Goal: Task Accomplishment & Management: Use online tool/utility

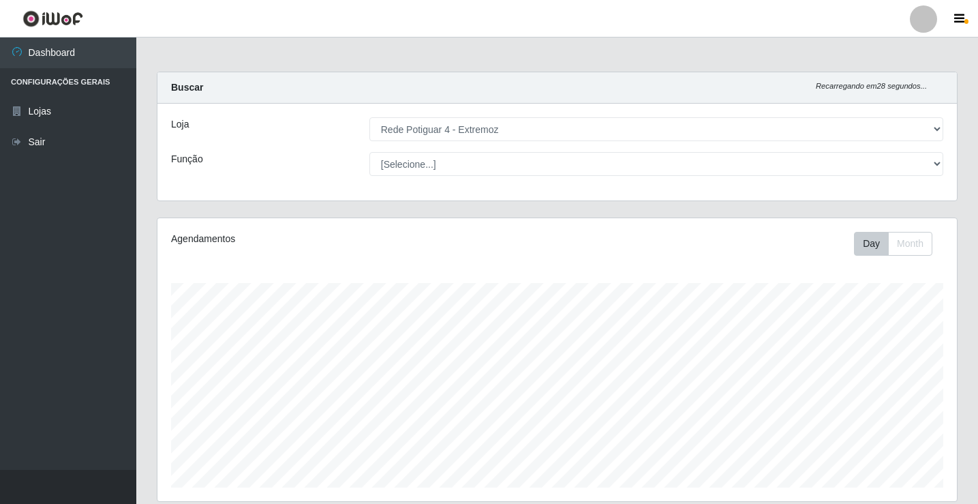
select select "78"
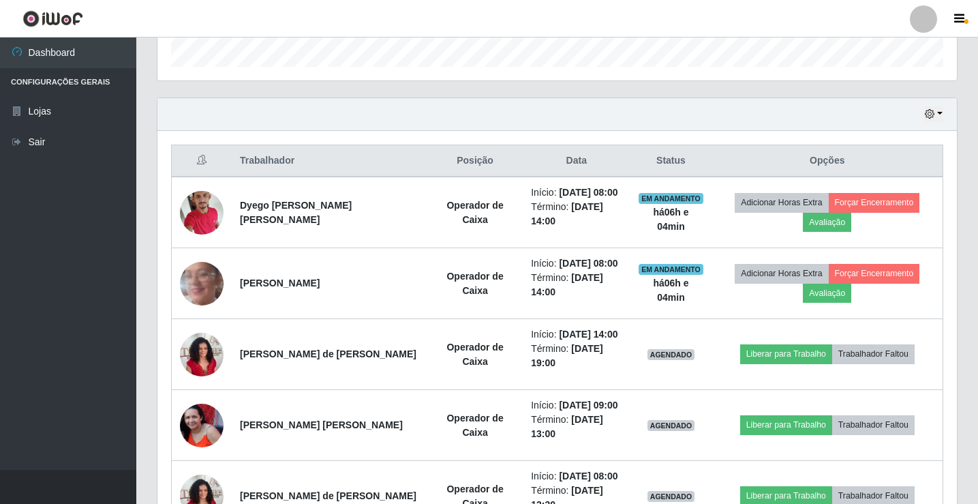
scroll to position [230, 0]
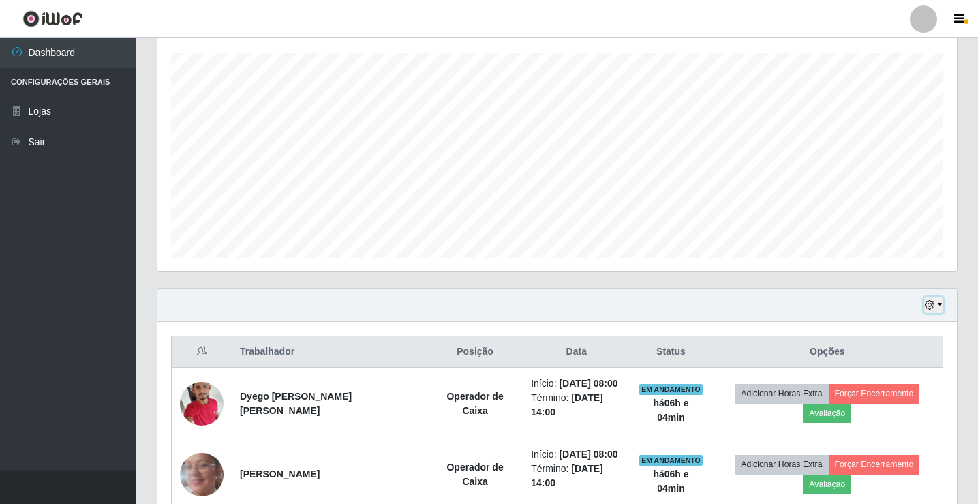
click at [940, 303] on button "button" at bounding box center [933, 305] width 19 height 16
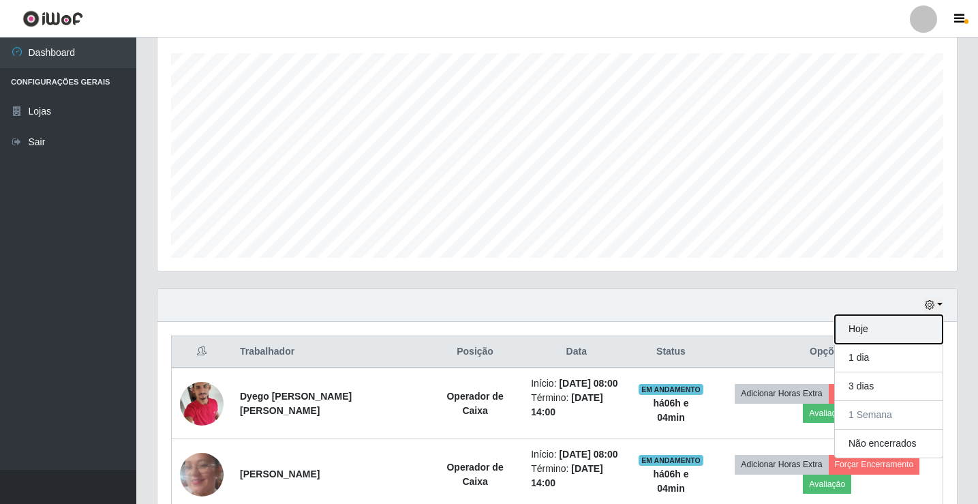
click at [871, 330] on button "Hoje" at bounding box center [889, 329] width 108 height 29
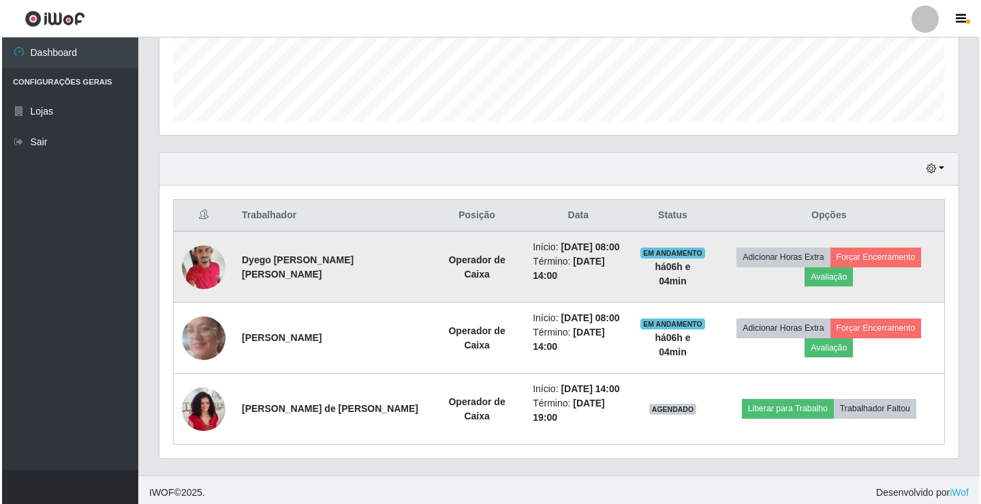
scroll to position [371, 0]
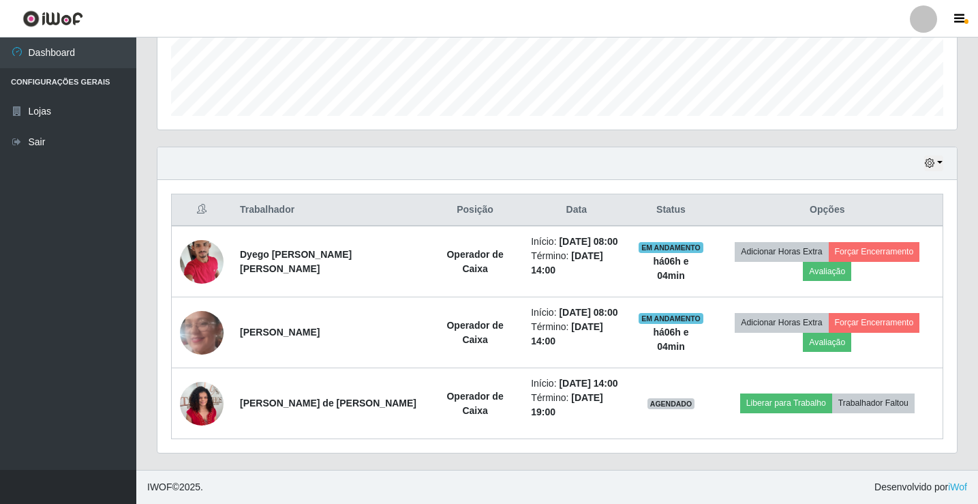
click at [529, 168] on div "Hoje 1 dia 3 dias 1 Semana Não encerrados" at bounding box center [556, 163] width 799 height 33
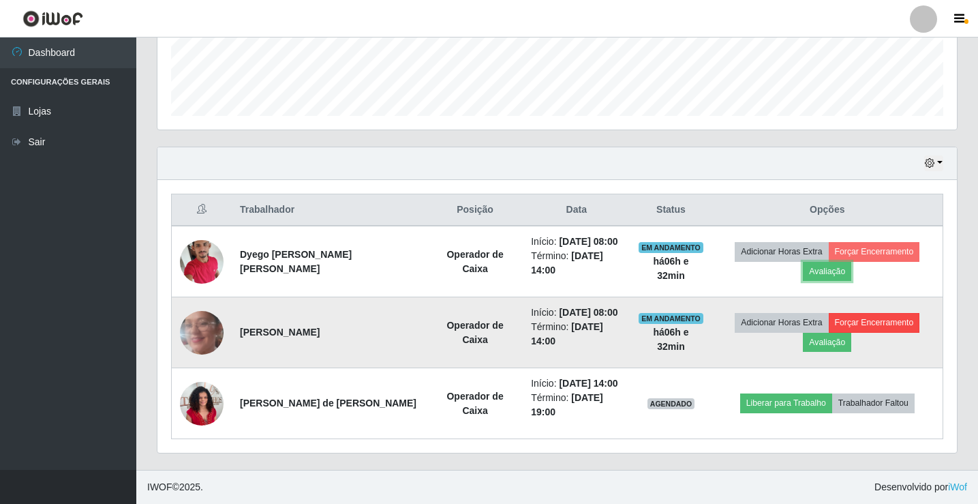
drag, startPoint x: 823, startPoint y: 273, endPoint x: 834, endPoint y: 315, distance: 43.0
click at [829, 285] on td "Adicionar Horas Extra Forçar Encerramento Avaliação" at bounding box center [827, 262] width 231 height 72
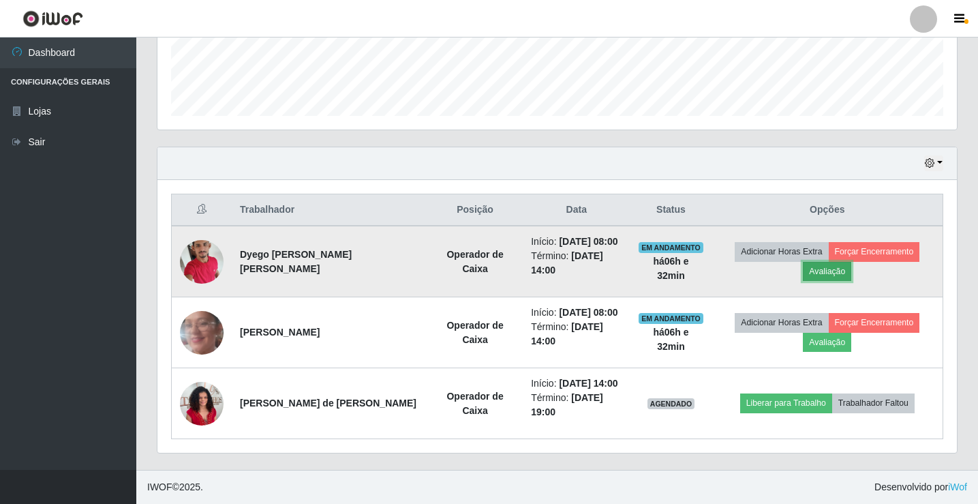
click at [821, 273] on button "Avaliação" at bounding box center [827, 271] width 48 height 19
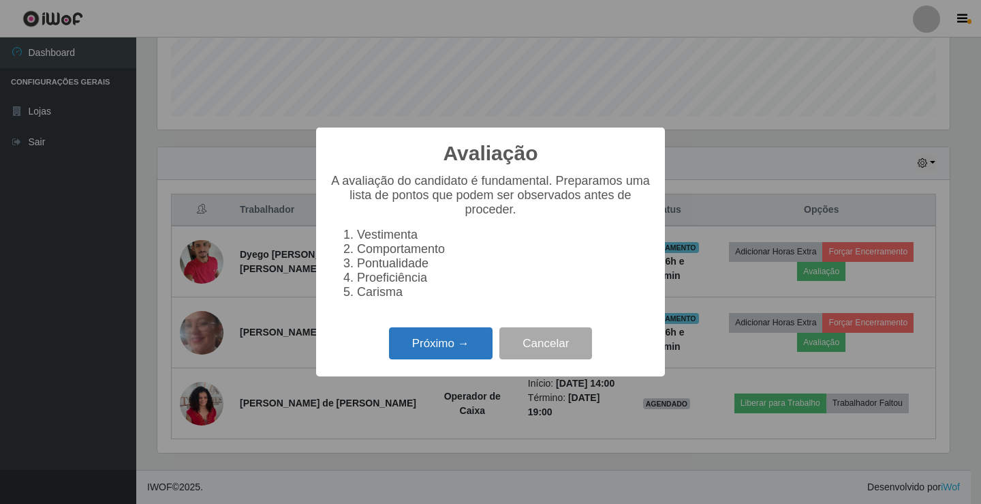
click at [423, 352] on button "Próximo →" at bounding box center [441, 343] width 104 height 32
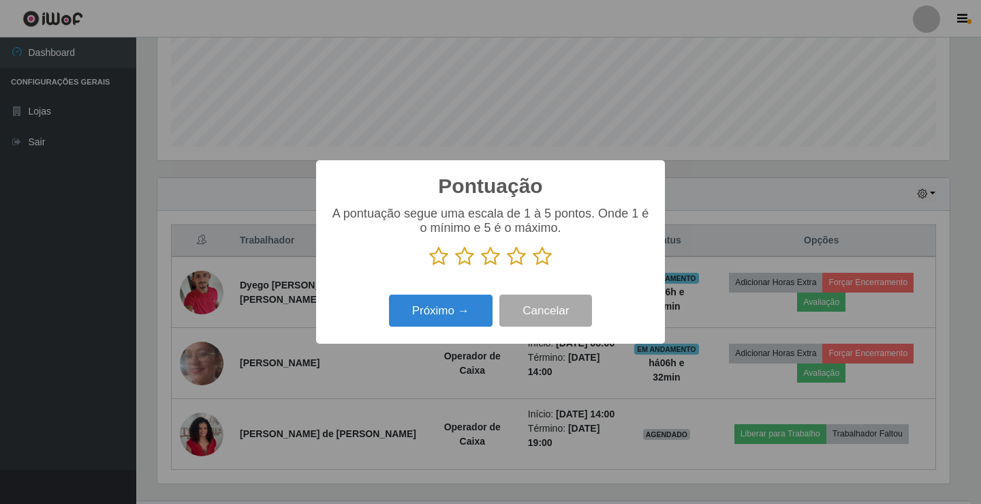
scroll to position [681048, 680539]
click at [546, 259] on icon at bounding box center [542, 256] width 19 height 20
click at [533, 266] on input "radio" at bounding box center [533, 266] width 0 height 0
click at [462, 312] on button "Próximo →" at bounding box center [441, 310] width 104 height 32
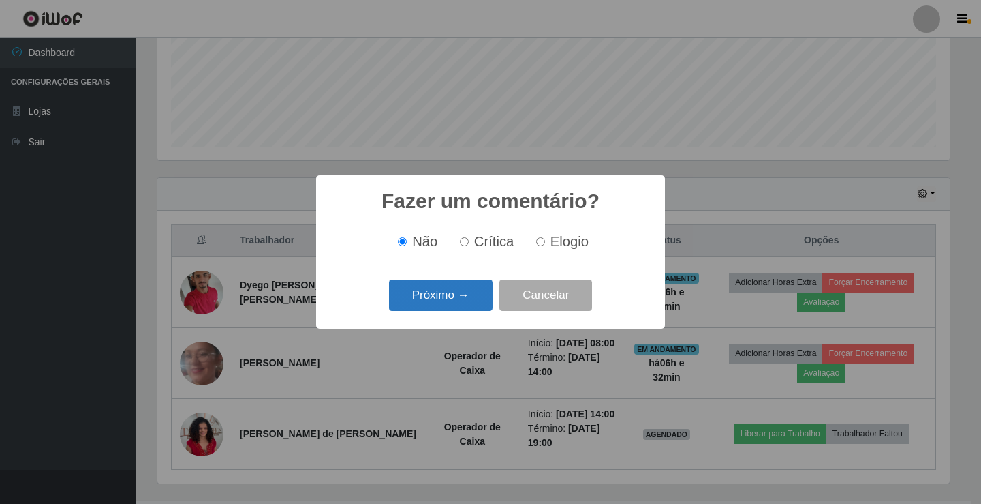
click at [462, 303] on button "Próximo →" at bounding box center [441, 295] width 104 height 32
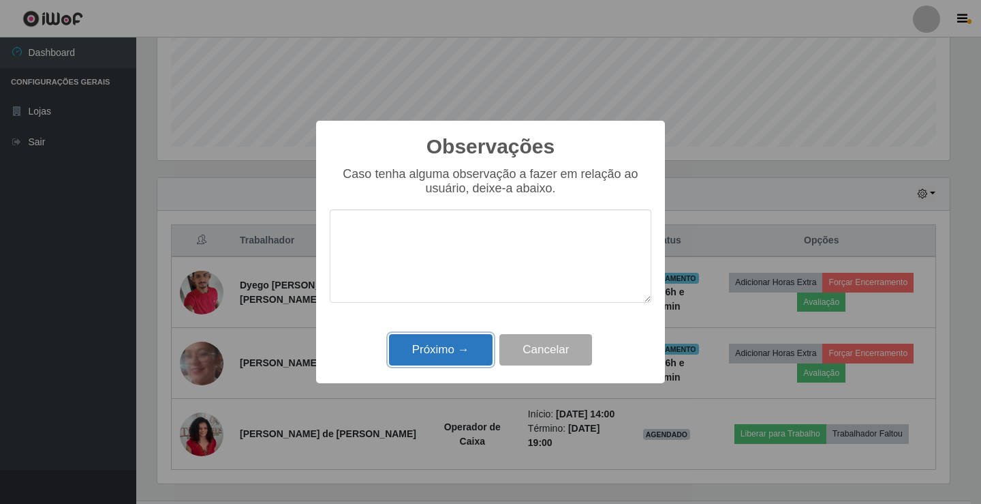
click at [459, 358] on button "Próximo →" at bounding box center [441, 350] width 104 height 32
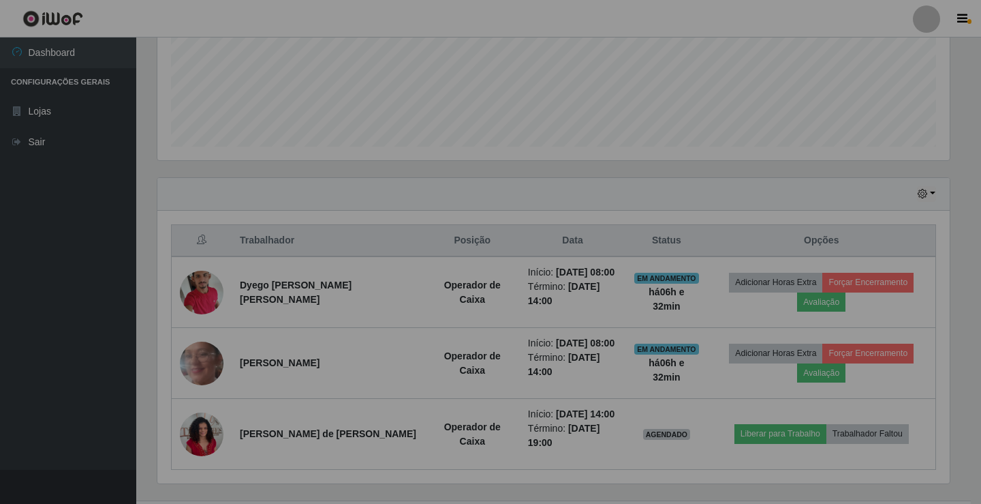
scroll to position [283, 799]
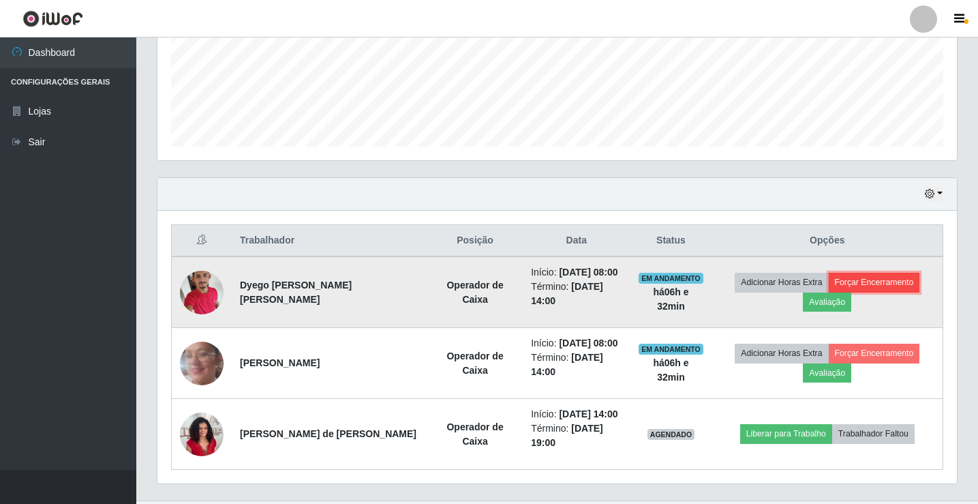
click at [861, 282] on button "Forçar Encerramento" at bounding box center [873, 282] width 91 height 19
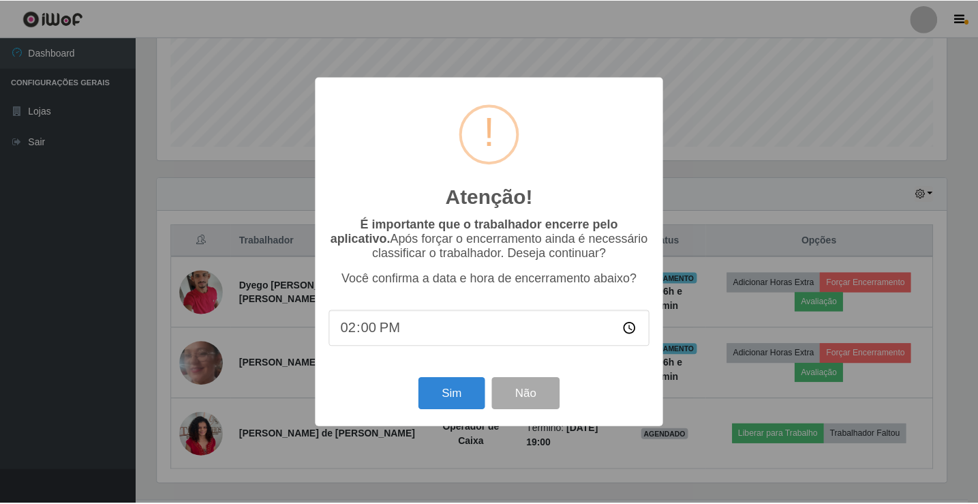
scroll to position [283, 792]
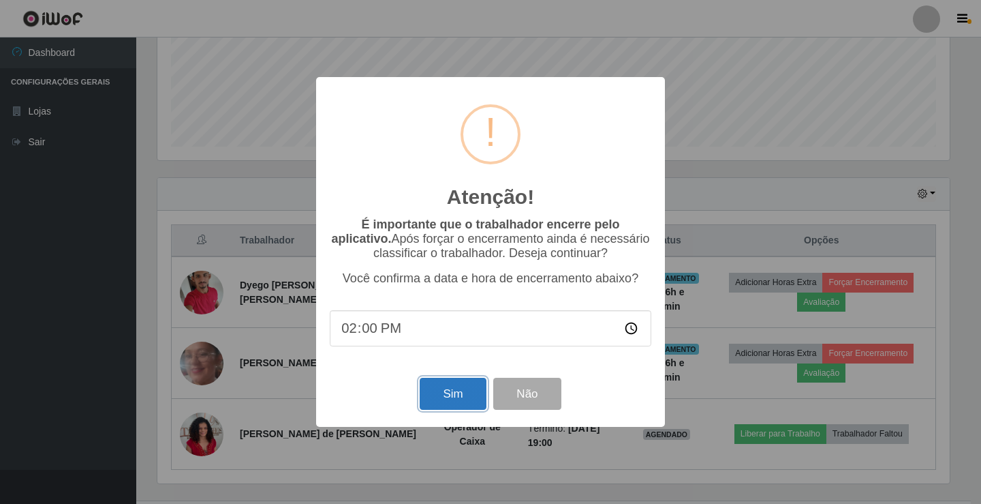
click at [456, 403] on button "Sim" at bounding box center [453, 393] width 66 height 32
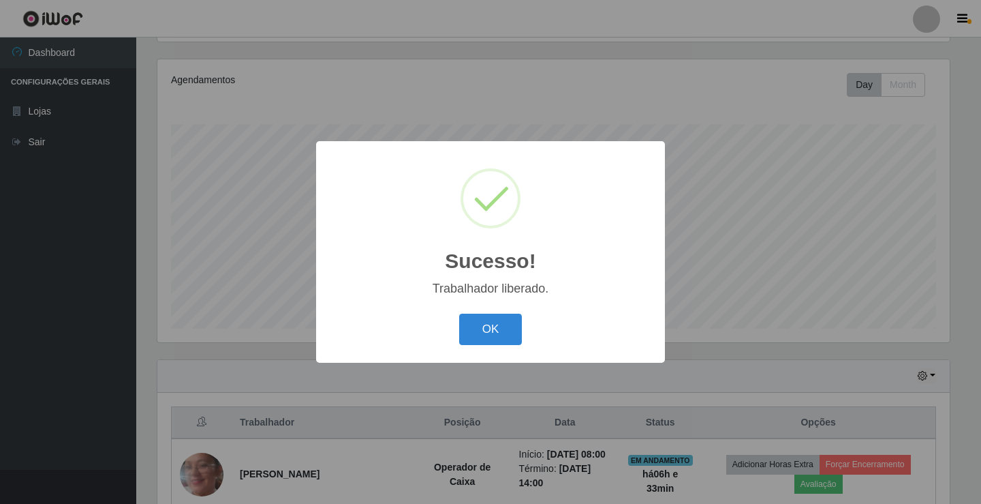
click at [478, 319] on button "OK" at bounding box center [490, 329] width 63 height 32
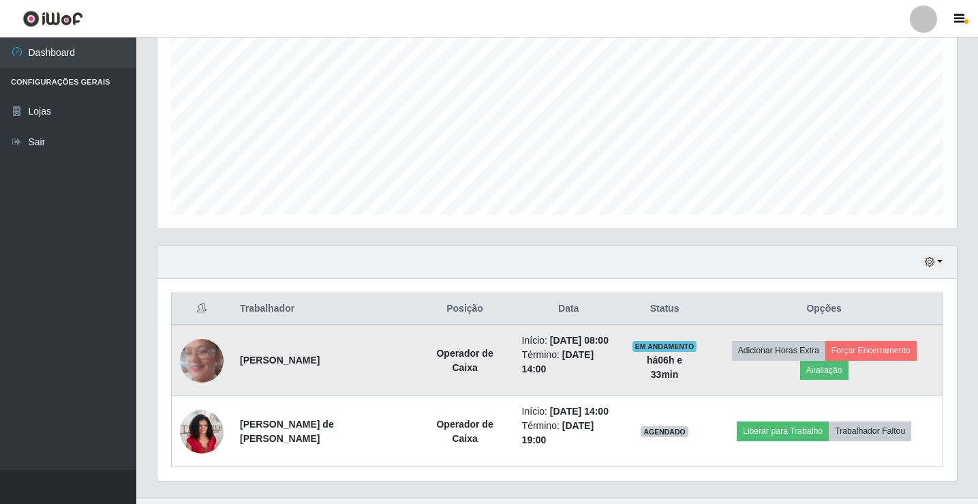
scroll to position [300, 0]
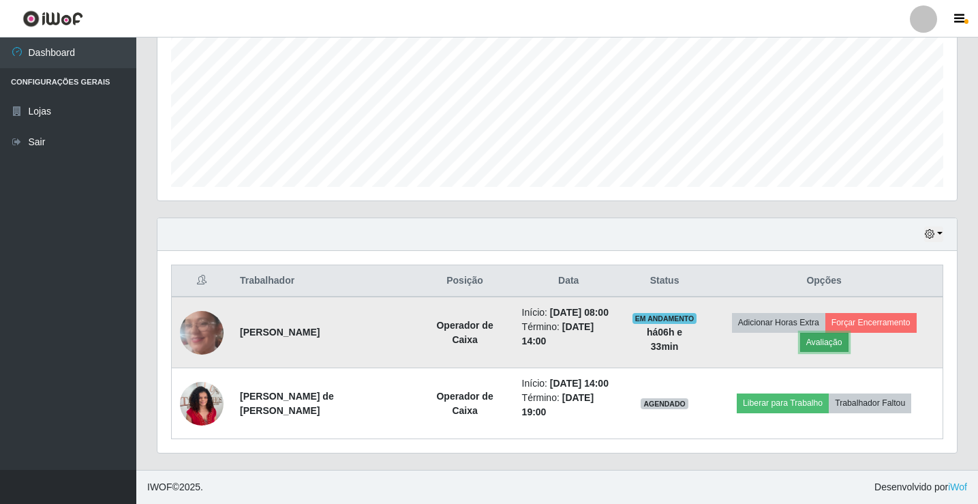
click at [813, 345] on button "Avaliação" at bounding box center [824, 341] width 48 height 19
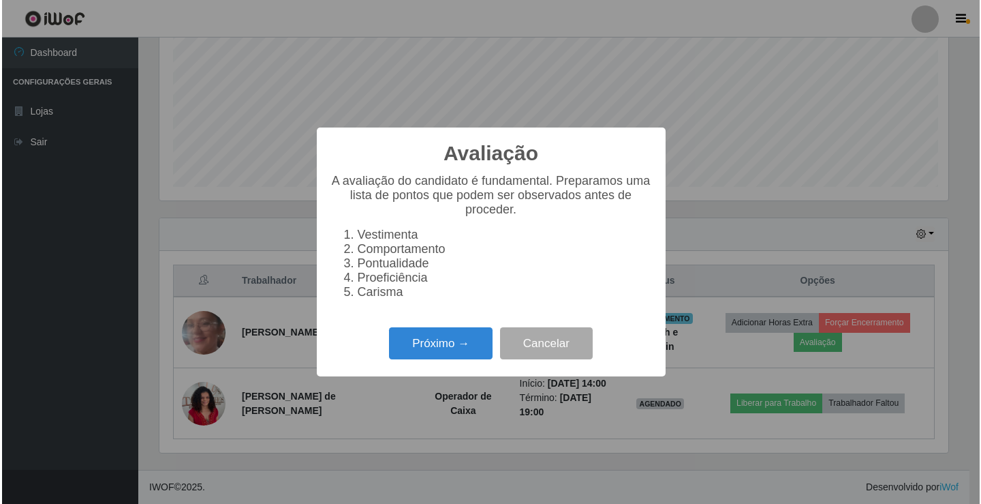
scroll to position [283, 792]
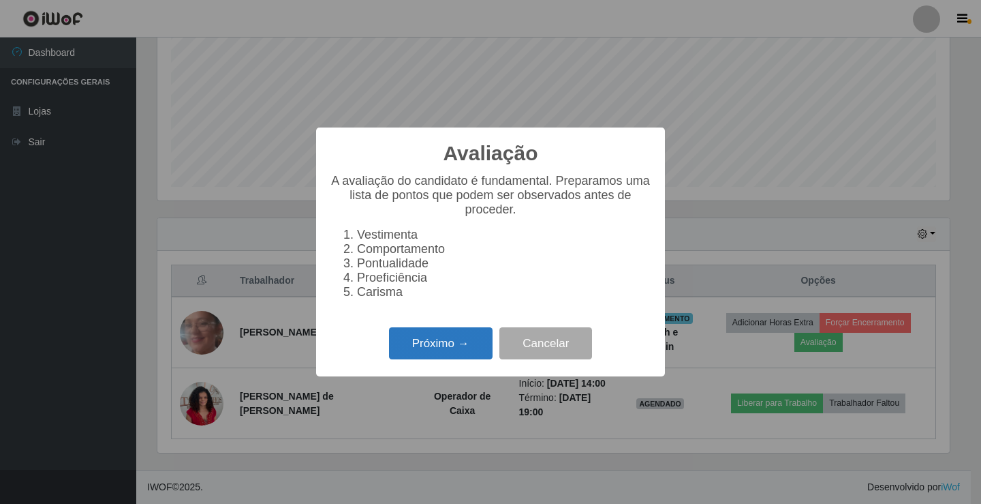
click at [466, 359] on button "Próximo →" at bounding box center [441, 343] width 104 height 32
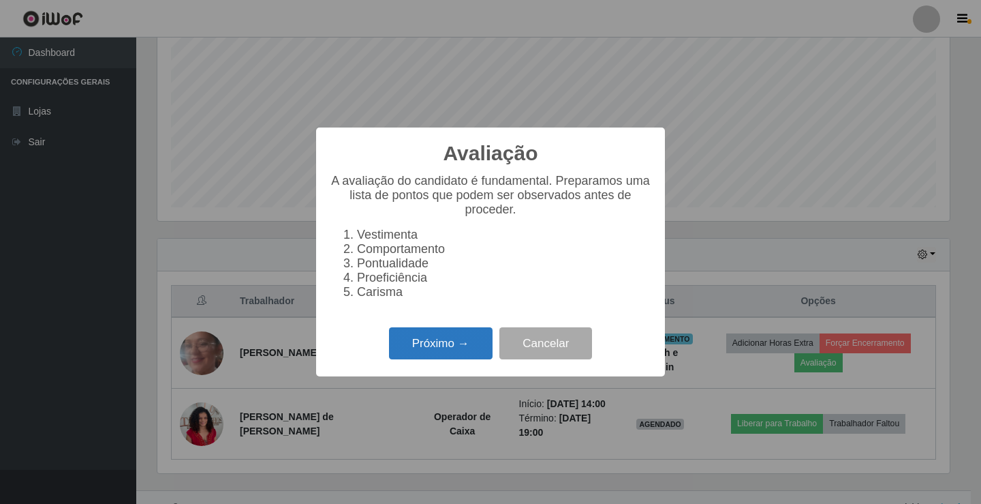
scroll to position [681048, 680539]
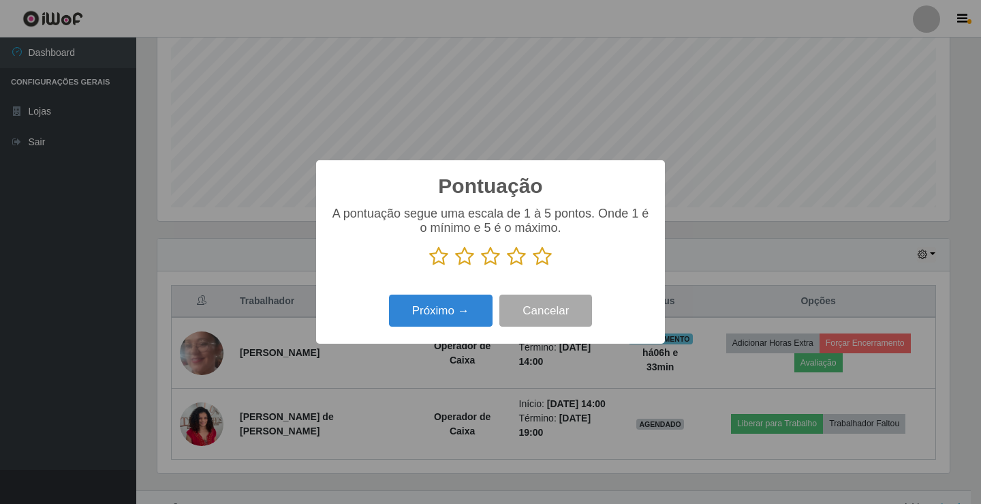
click at [546, 258] on icon at bounding box center [542, 256] width 19 height 20
click at [533, 266] on input "radio" at bounding box center [533, 266] width 0 height 0
click at [417, 294] on div "Próximo → Cancelar" at bounding box center [491, 310] width 322 height 39
click at [424, 305] on button "Próximo →" at bounding box center [441, 310] width 104 height 32
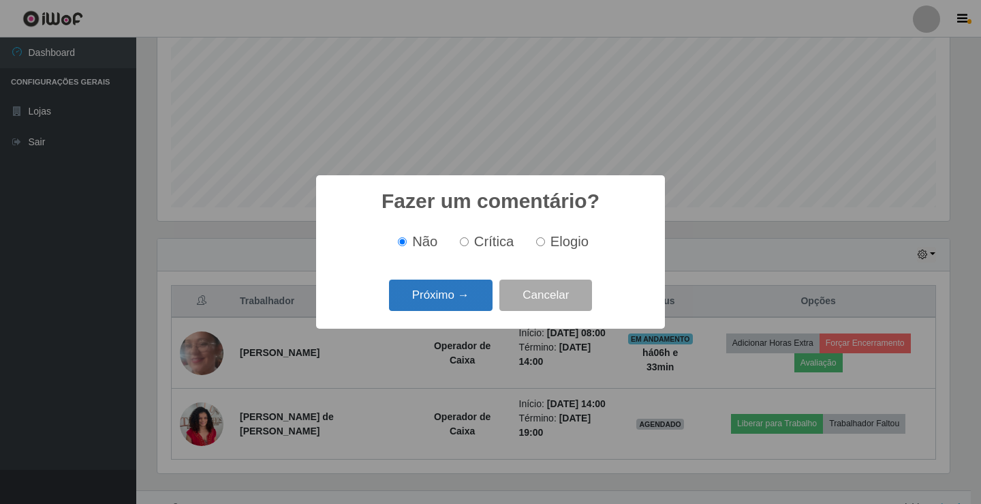
click at [427, 307] on button "Próximo →" at bounding box center [441, 295] width 104 height 32
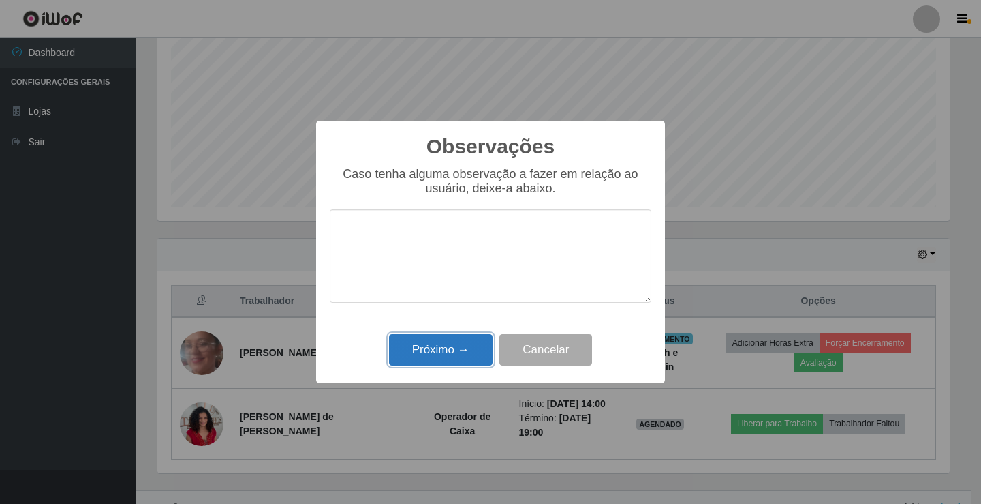
click at [442, 350] on button "Próximo →" at bounding box center [441, 350] width 104 height 32
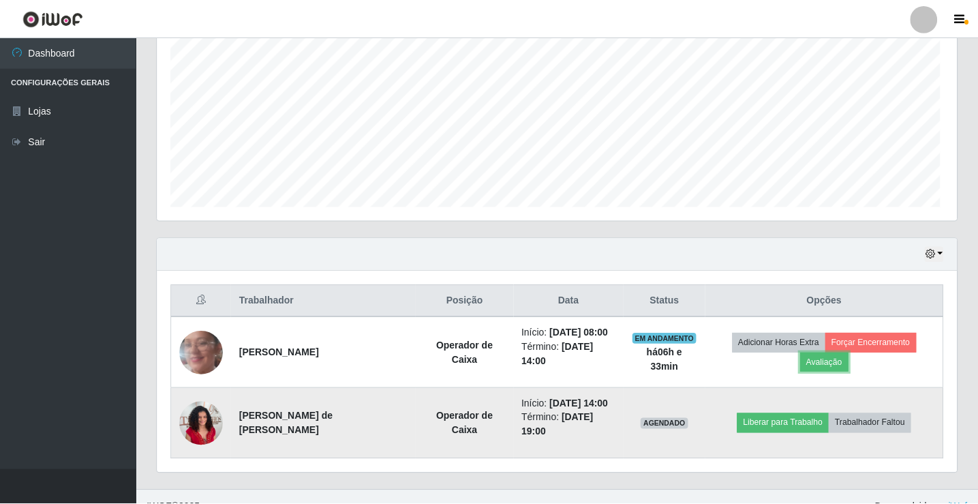
scroll to position [283, 799]
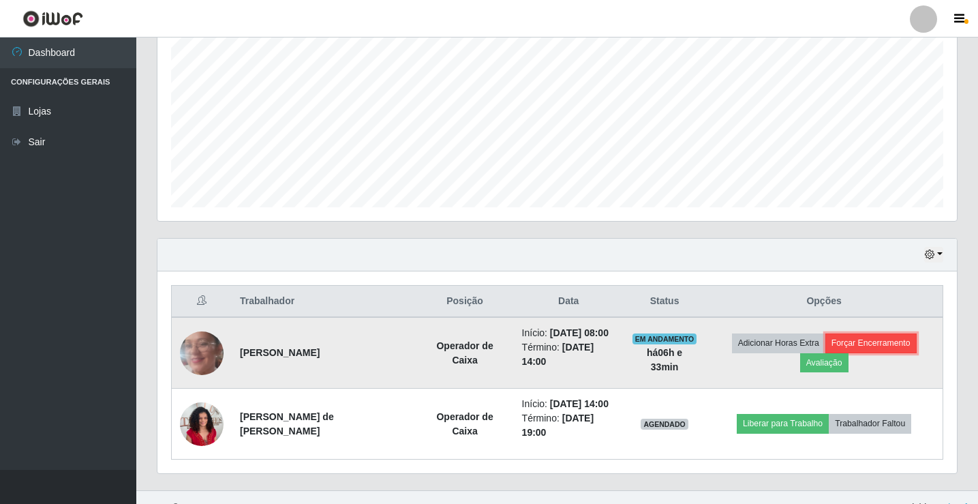
click at [859, 343] on button "Forçar Encerramento" at bounding box center [870, 342] width 91 height 19
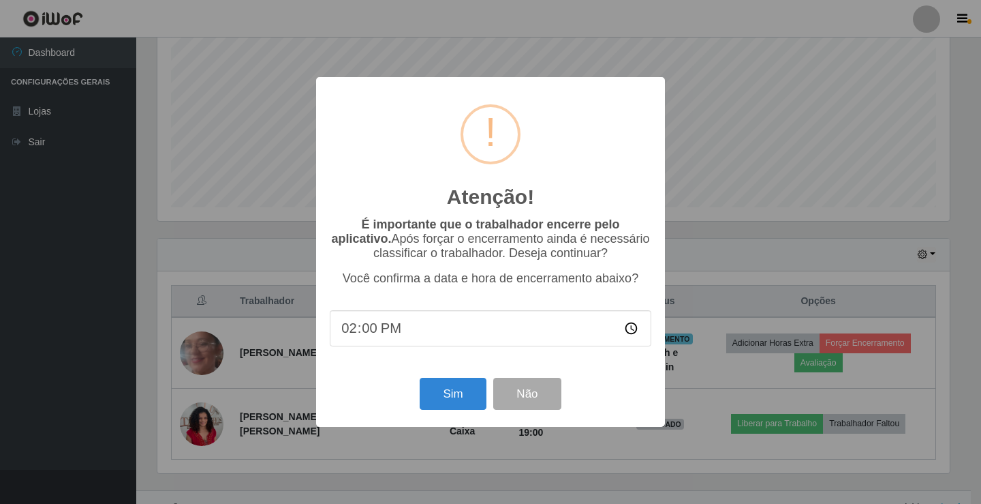
click at [390, 335] on input "14:00" at bounding box center [491, 328] width 322 height 36
drag, startPoint x: 380, startPoint y: 334, endPoint x: 370, endPoint y: 334, distance: 10.2
click at [378, 334] on input "14:00" at bounding box center [491, 328] width 322 height 36
click at [370, 334] on input "14:00" at bounding box center [491, 328] width 322 height 36
type input "14:10"
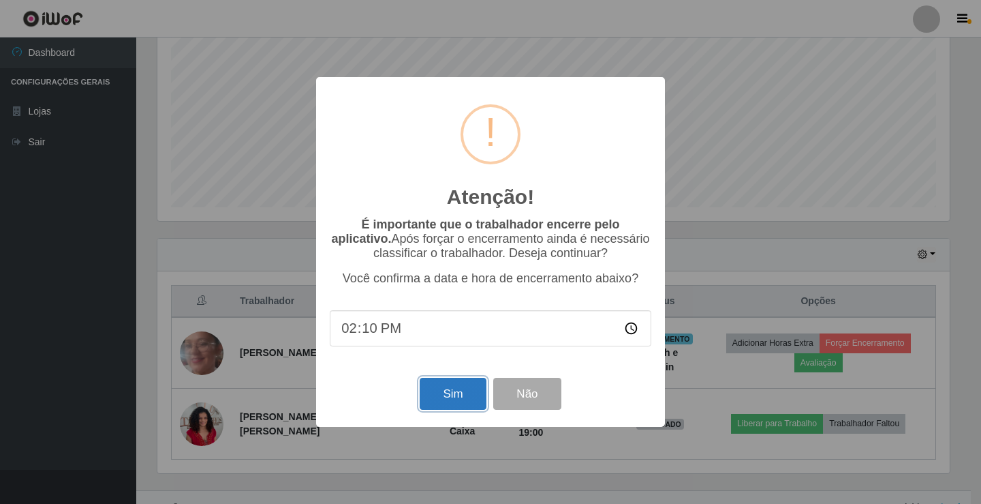
click at [454, 403] on button "Sim" at bounding box center [453, 393] width 66 height 32
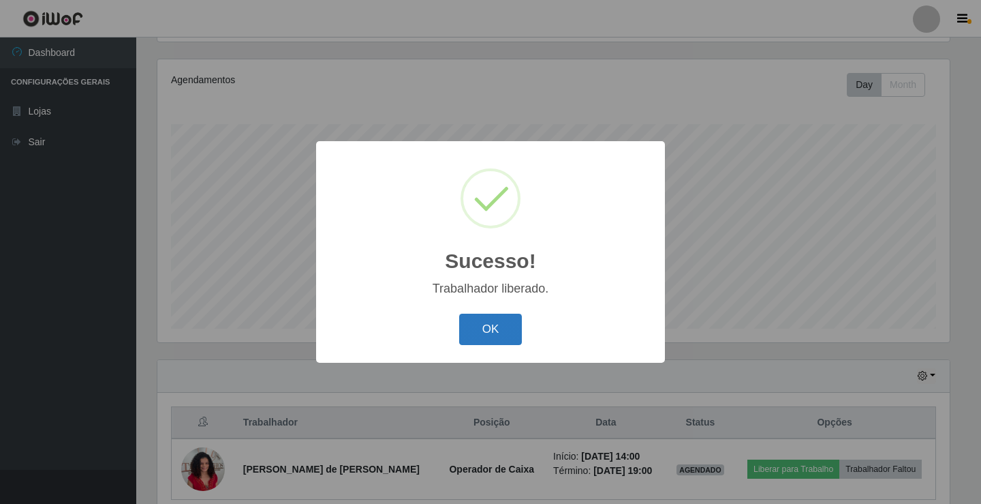
click at [473, 332] on button "OK" at bounding box center [490, 329] width 63 height 32
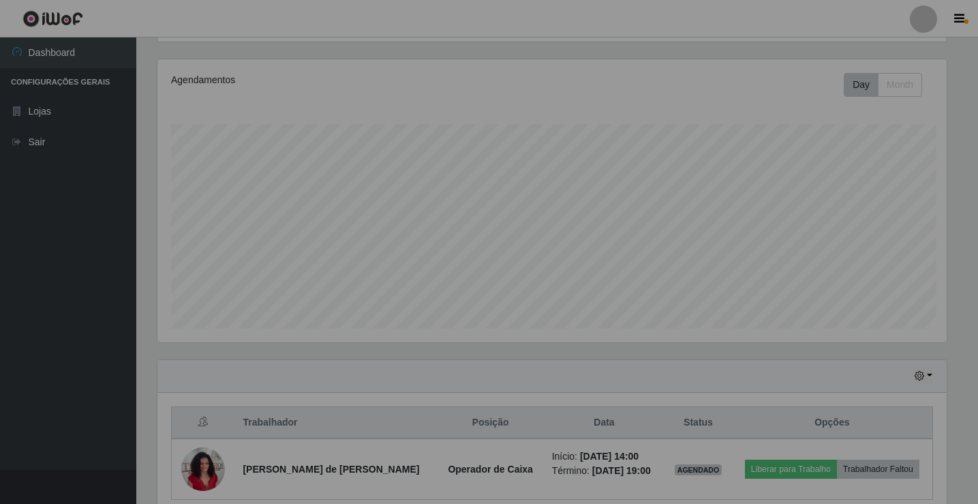
scroll to position [0, 0]
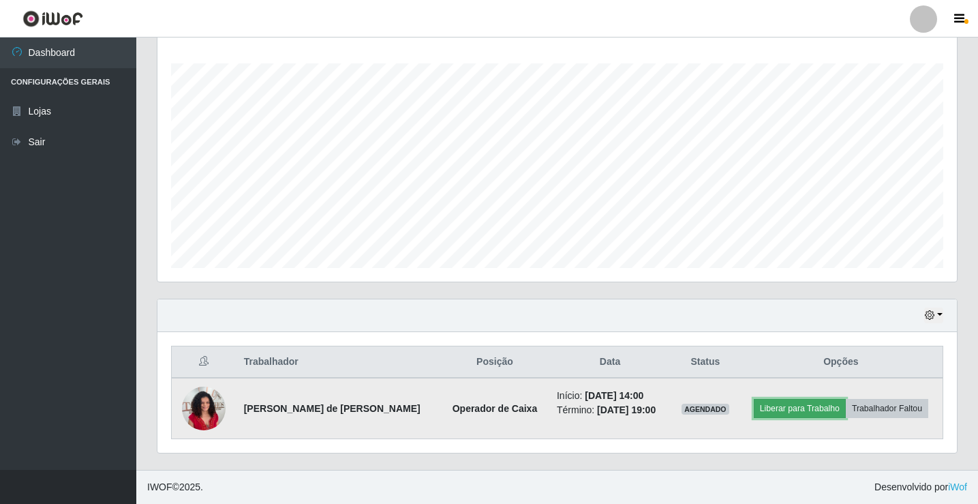
click at [807, 410] on button "Liberar para Trabalho" at bounding box center [800, 408] width 92 height 19
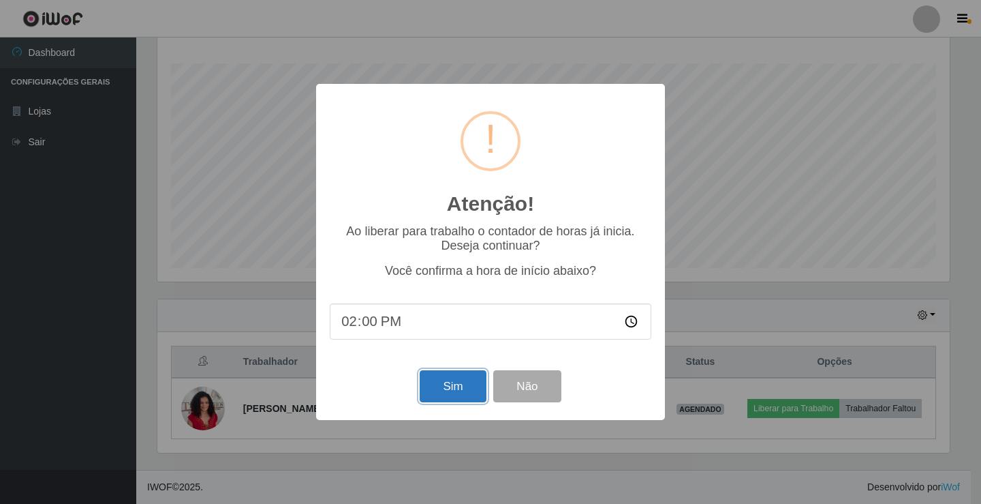
click at [452, 389] on button "Sim" at bounding box center [453, 386] width 66 height 32
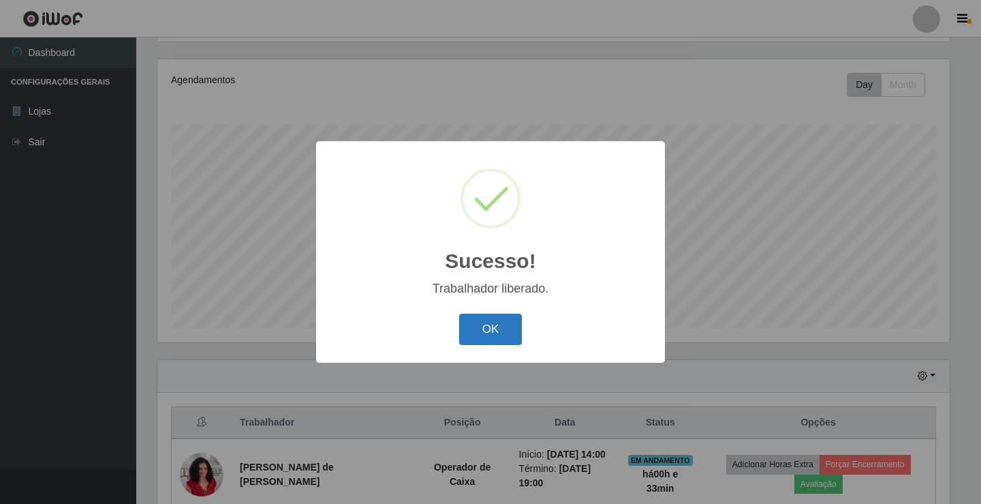
click at [486, 344] on button "OK" at bounding box center [490, 329] width 63 height 32
